Goal: Information Seeking & Learning: Learn about a topic

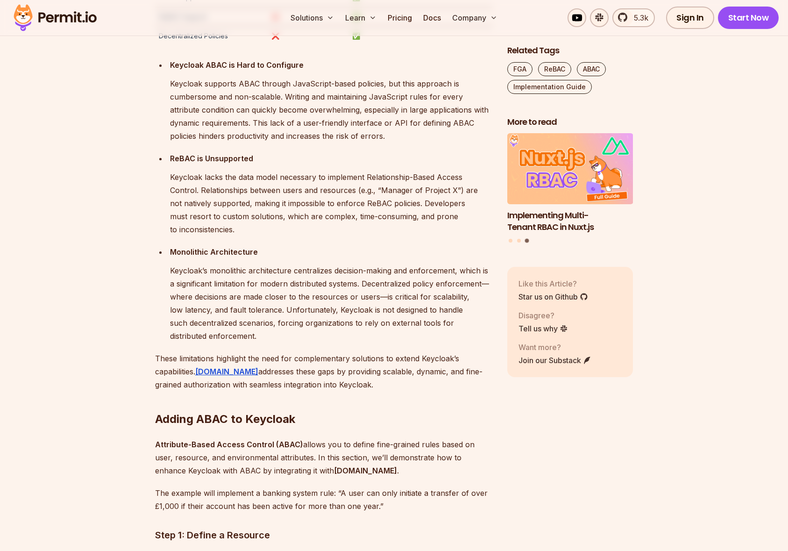
scroll to position [1804, 0]
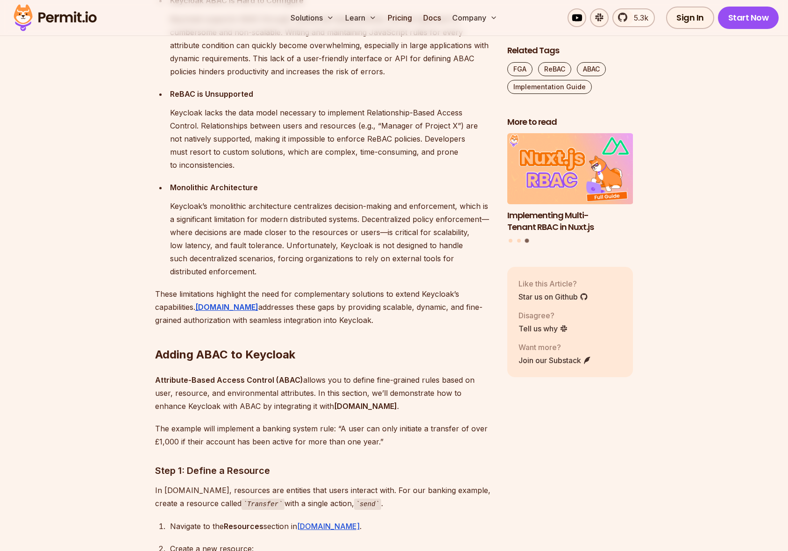
click at [270, 106] on div "ReBAC is Unsupported Keycloak lacks the data model necessary to implement Relat…" at bounding box center [331, 129] width 322 height 84
drag, startPoint x: 244, startPoint y: 110, endPoint x: 446, endPoint y: 110, distance: 202.7
click at [442, 111] on p "Keycloak lacks the data model necessary to implement Relationship-Based Access …" at bounding box center [331, 138] width 322 height 65
click at [191, 127] on p "Keycloak lacks the data model necessary to implement Relationship-Based Access …" at bounding box center [331, 138] width 322 height 65
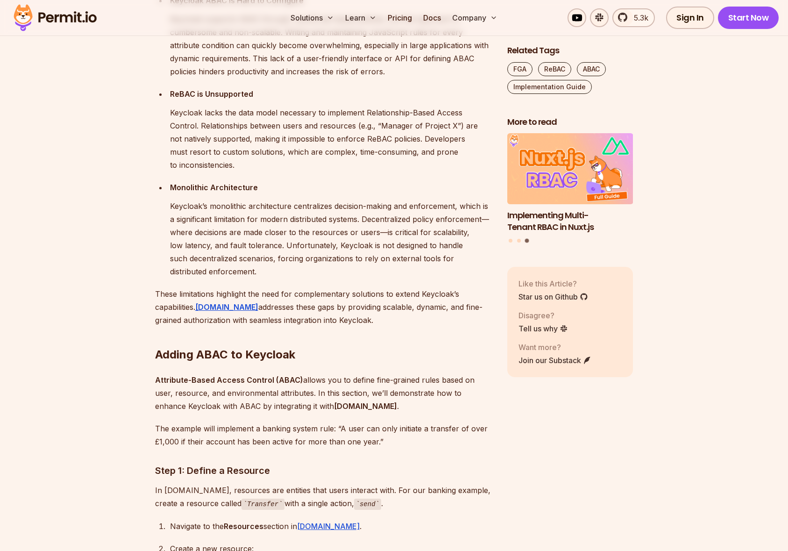
click at [191, 127] on p "Keycloak lacks the data model necessary to implement Relationship-Based Access …" at bounding box center [331, 138] width 322 height 65
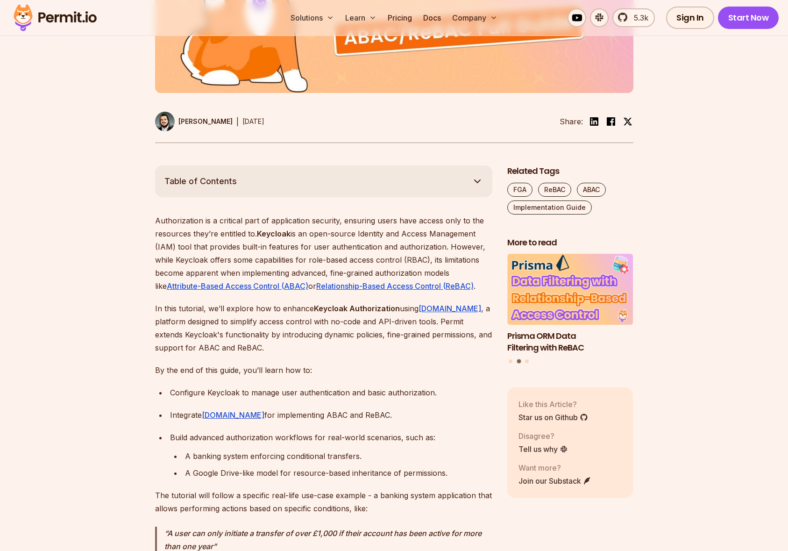
scroll to position [773, 0]
